Goal: Register for event/course

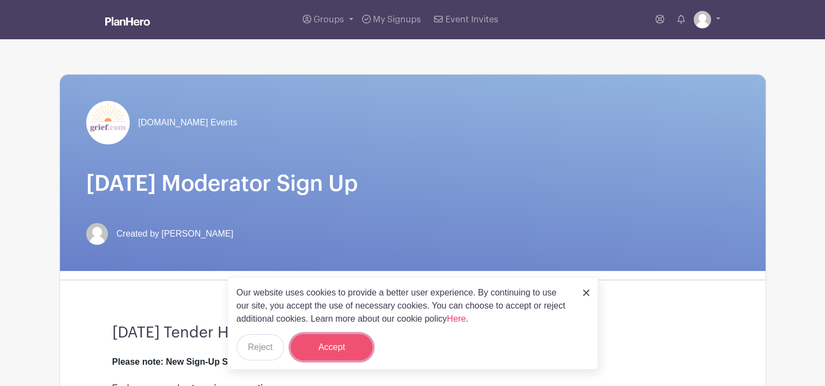
click at [353, 351] on button "Accept" at bounding box center [332, 347] width 82 height 26
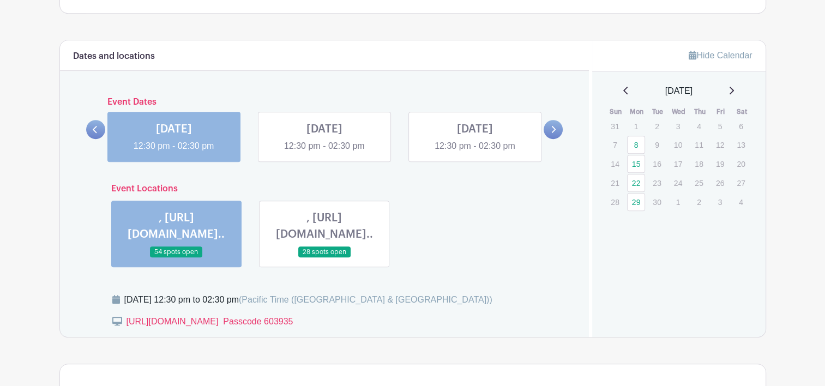
scroll to position [567, 0]
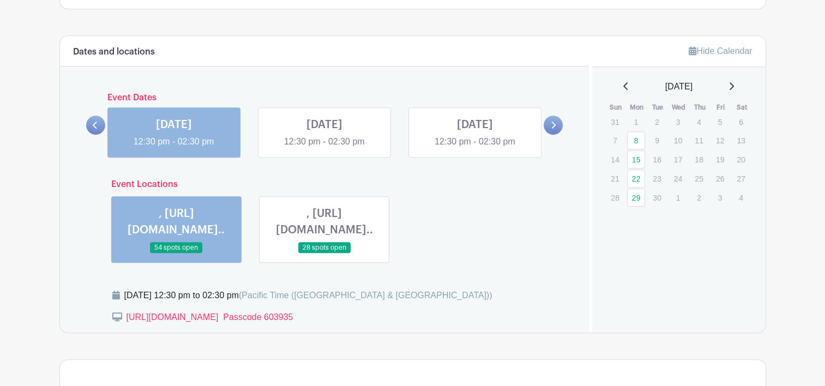
click at [324, 148] on link at bounding box center [324, 148] width 0 height 0
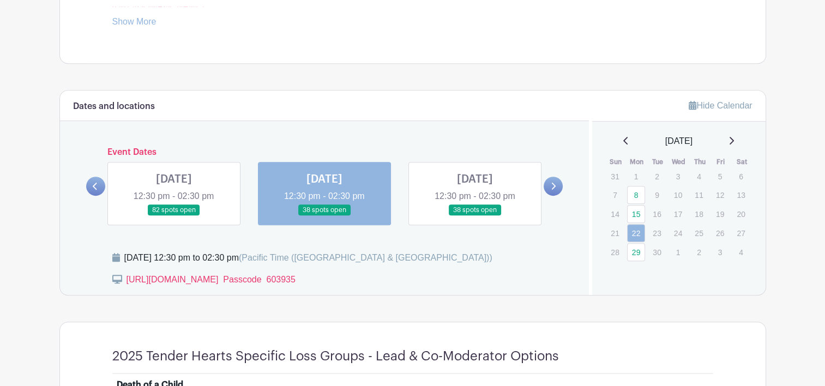
scroll to position [530, 0]
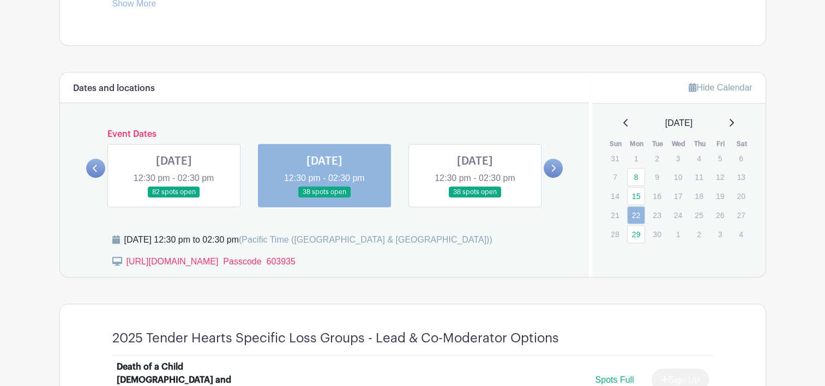
click at [561, 168] on link at bounding box center [552, 168] width 19 height 19
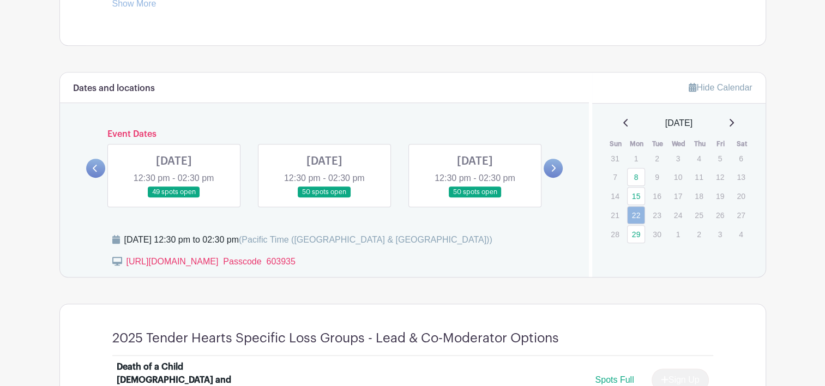
click at [174, 198] on link at bounding box center [174, 198] width 0 height 0
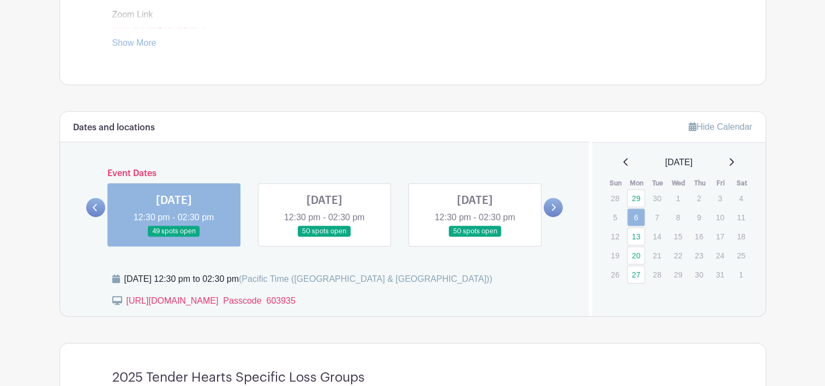
scroll to position [482, 0]
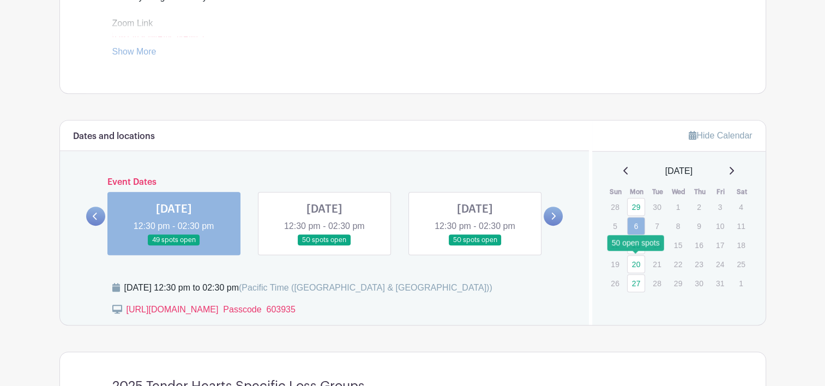
click at [639, 262] on link "20" at bounding box center [636, 264] width 18 height 18
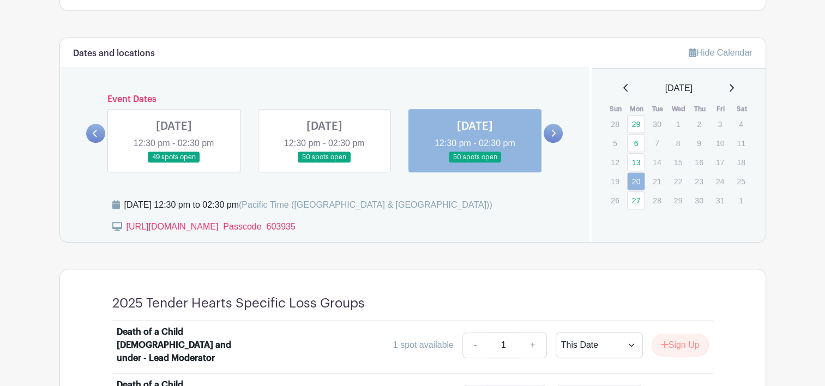
scroll to position [562, 0]
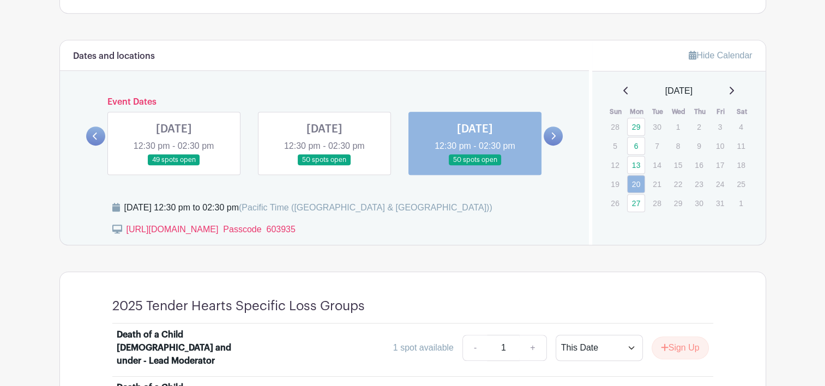
click at [734, 89] on icon at bounding box center [730, 90] width 5 height 9
click at [553, 137] on icon at bounding box center [554, 135] width 4 height 7
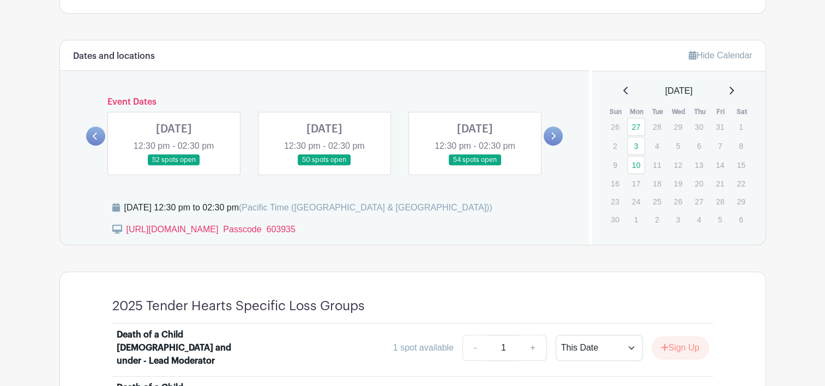
click at [93, 133] on icon at bounding box center [95, 136] width 5 height 8
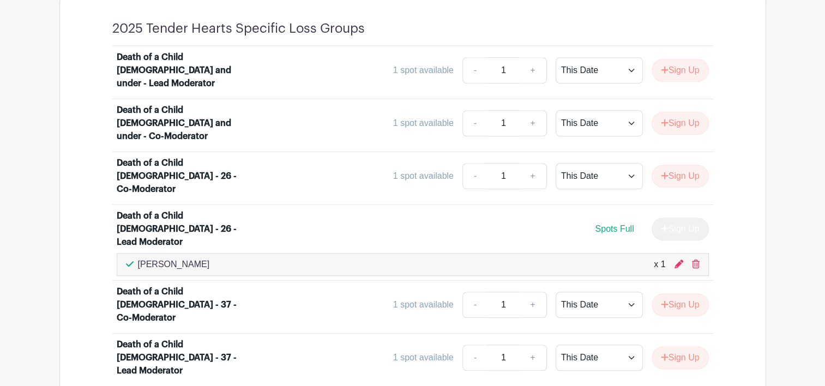
scroll to position [580, 0]
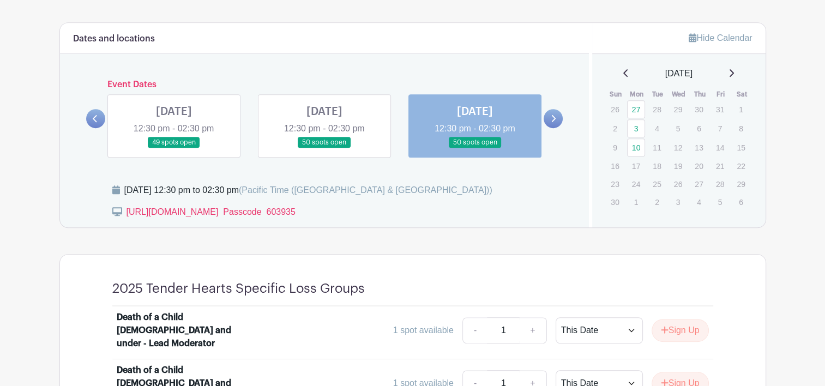
click at [553, 119] on icon at bounding box center [554, 118] width 4 height 7
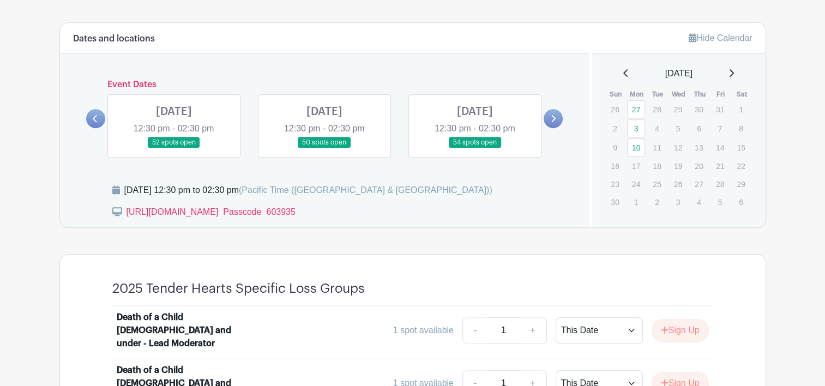
click at [324, 148] on link at bounding box center [324, 148] width 0 height 0
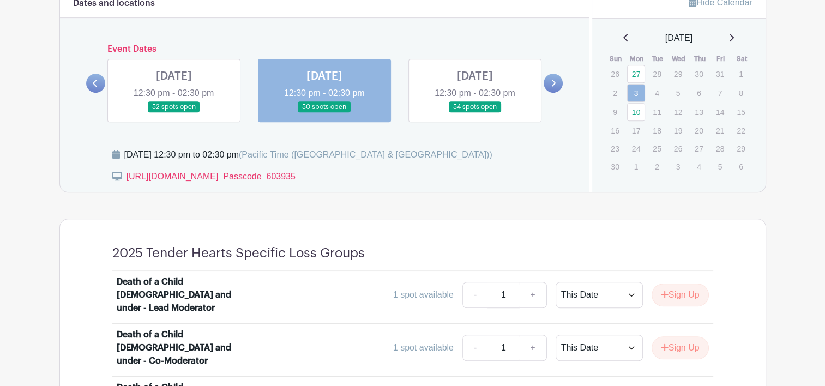
scroll to position [604, 0]
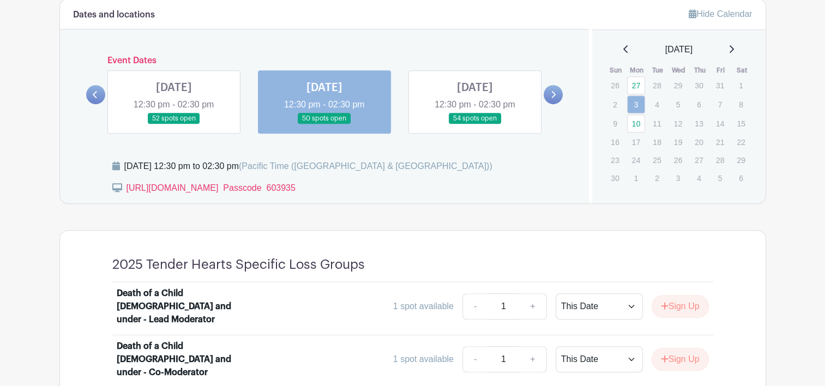
click at [174, 124] on link at bounding box center [174, 124] width 0 height 0
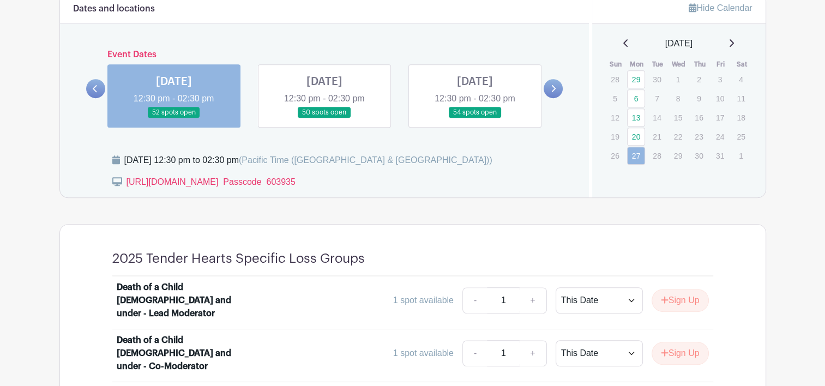
scroll to position [598, 0]
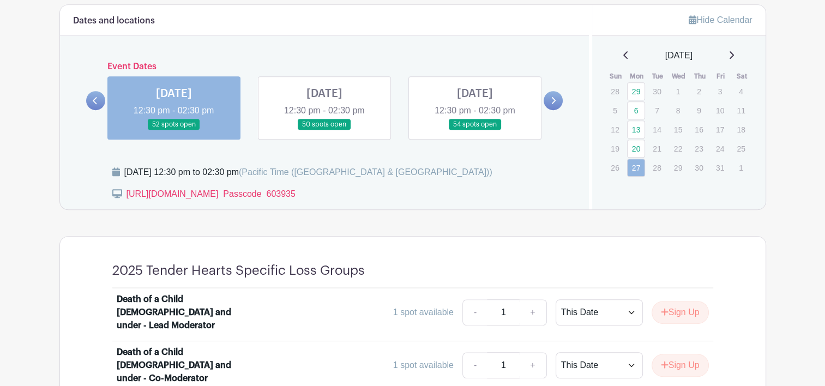
click at [475, 130] on link at bounding box center [475, 130] width 0 height 0
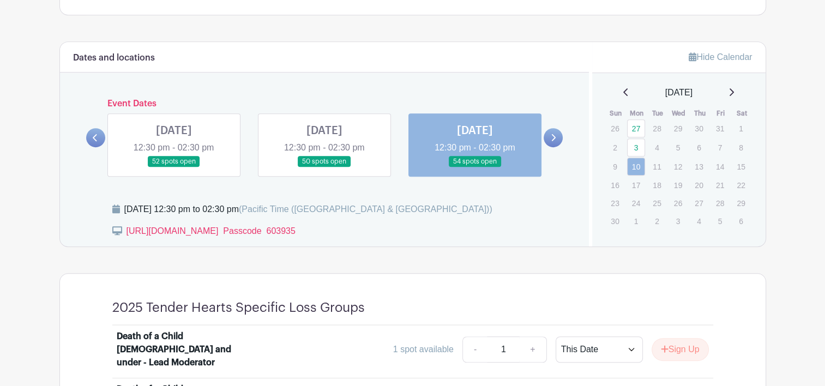
scroll to position [594, 0]
